Goal: Find specific page/section: Find specific page/section

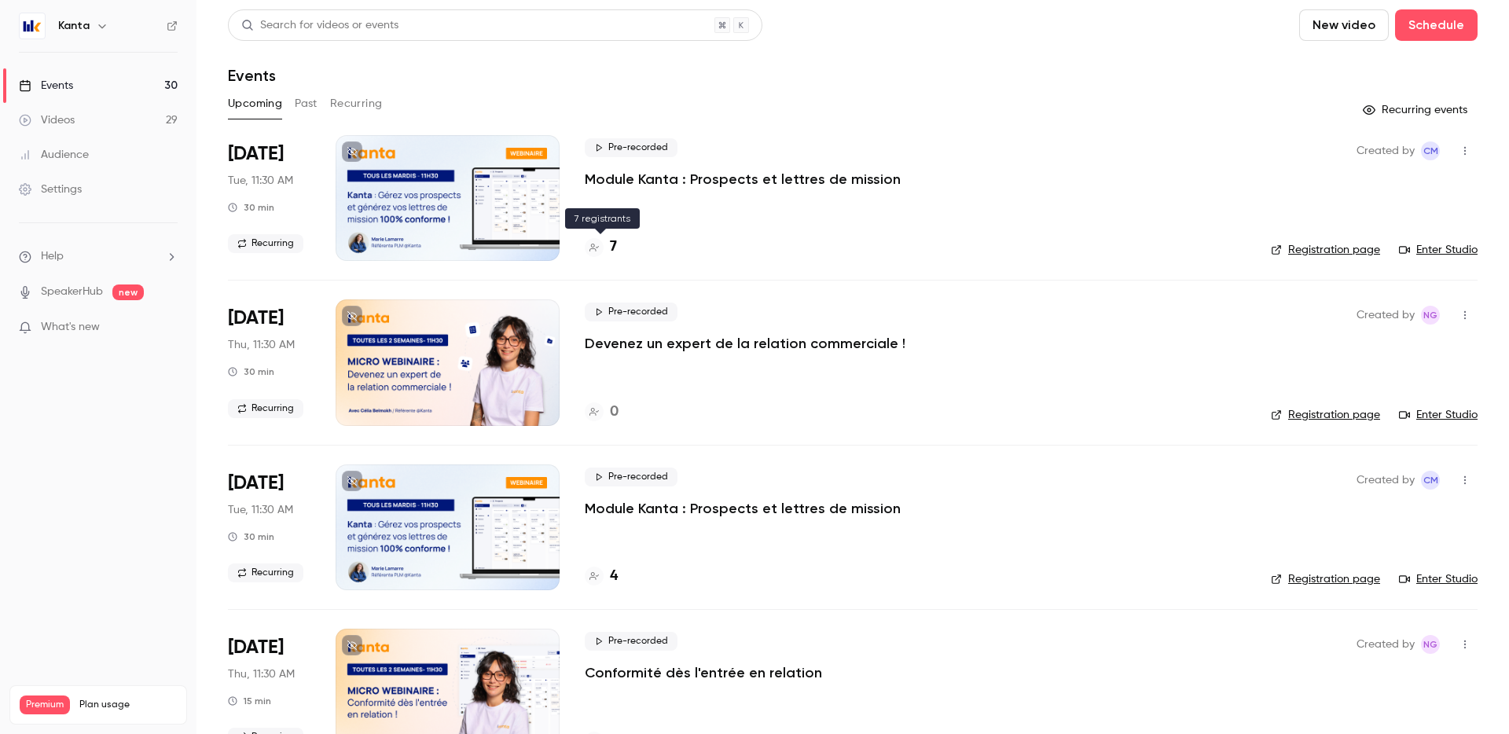
click at [610, 244] on h4 "7" at bounding box center [613, 246] width 7 height 21
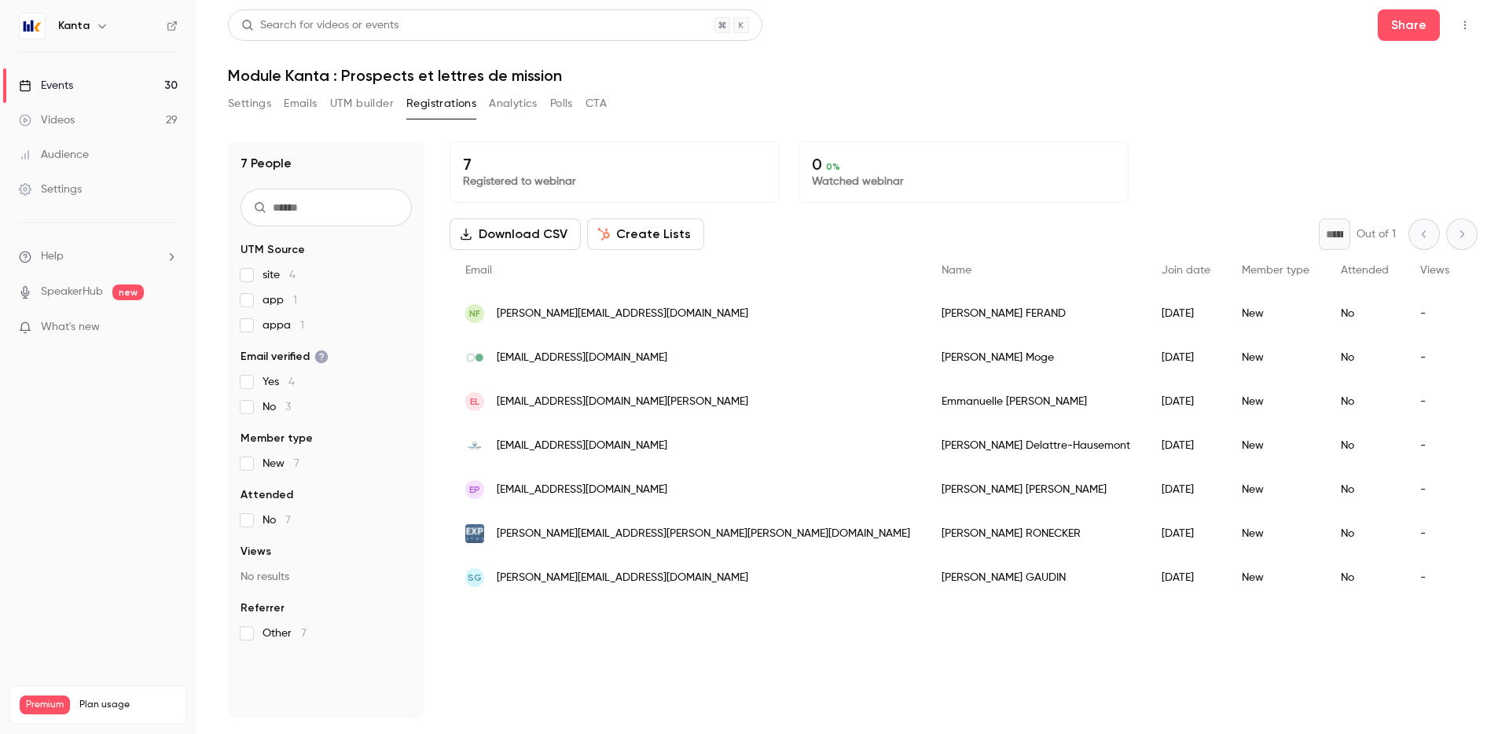
click at [179, 85] on link "Events 30" at bounding box center [98, 85] width 196 height 35
